Goal: Check status

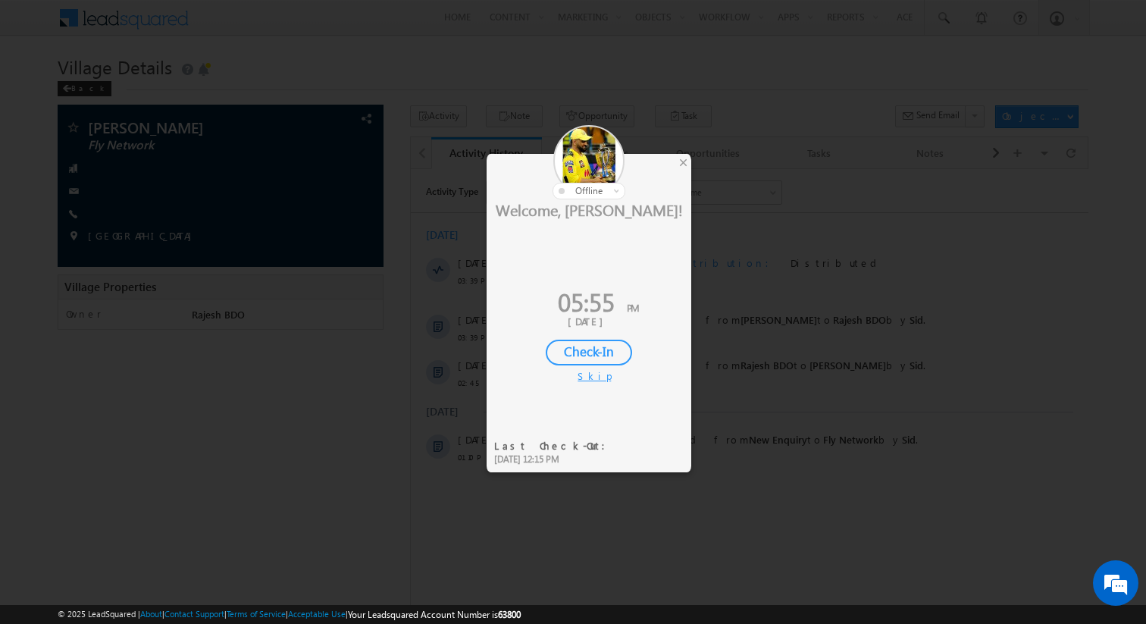
click at [582, 379] on div "Skip" at bounding box center [589, 376] width 23 height 14
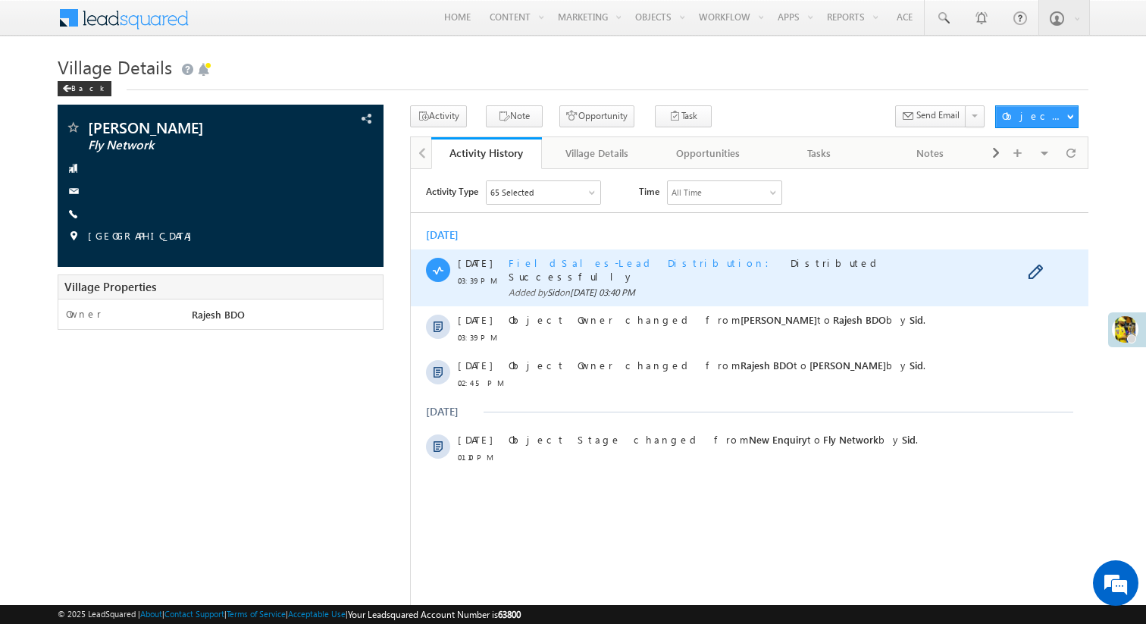
click at [600, 265] on span "FieldSales-Lead Distribution" at bounding box center [643, 261] width 270 height 13
click at [801, 285] on span "Added by [PERSON_NAME] on [DATE] 03:40 PM" at bounding box center [756, 292] width 497 height 14
click at [666, 262] on span "Distributed Successfully" at bounding box center [695, 268] width 374 height 27
click at [546, 260] on span "FieldSales-Lead Distribution" at bounding box center [643, 261] width 270 height 13
